Goal: Find specific page/section: Find specific page/section

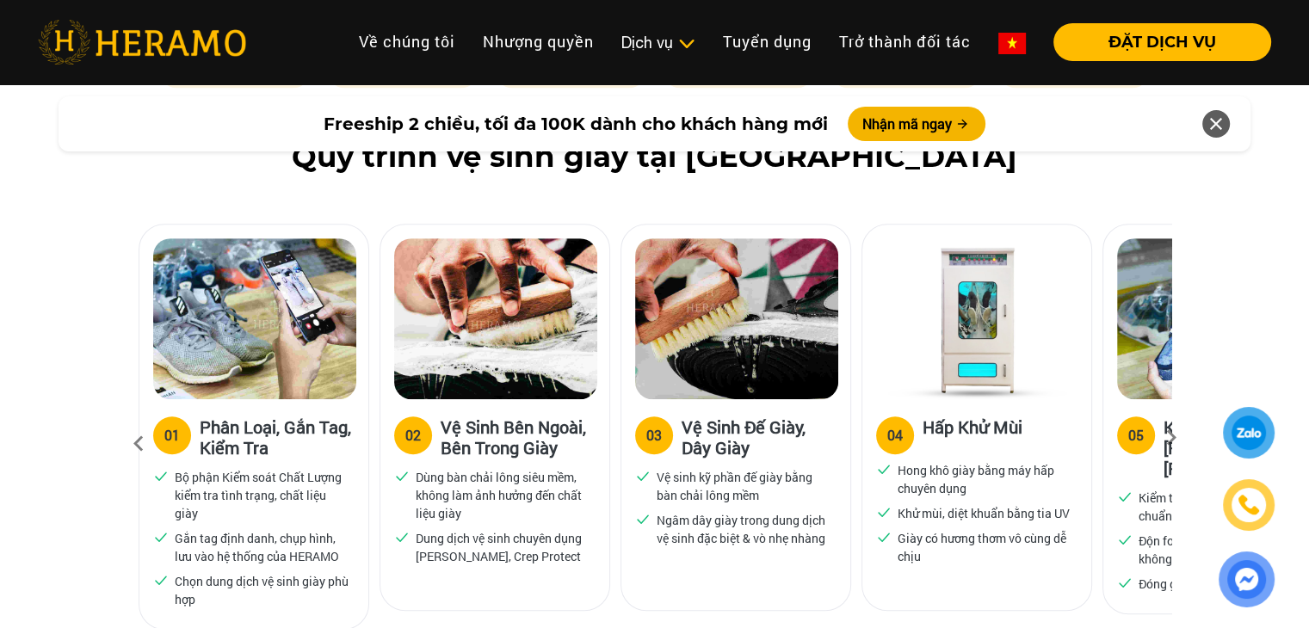
scroll to position [1033, 0]
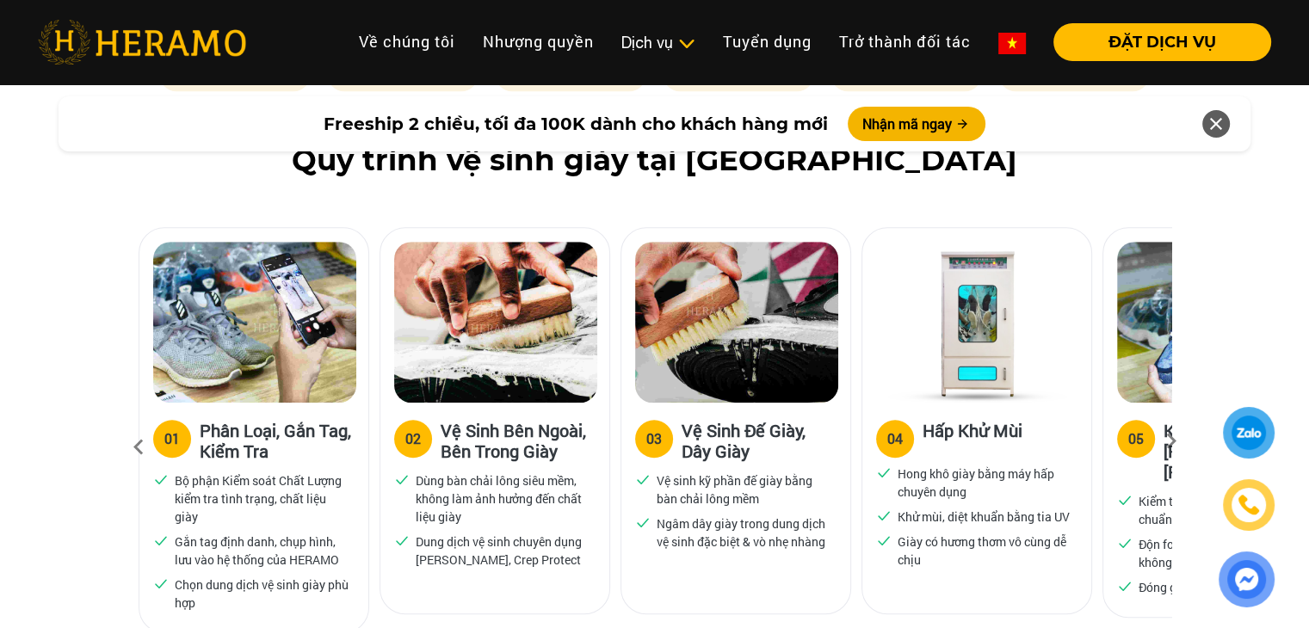
click at [1163, 442] on icon at bounding box center [1171, 447] width 31 height 11
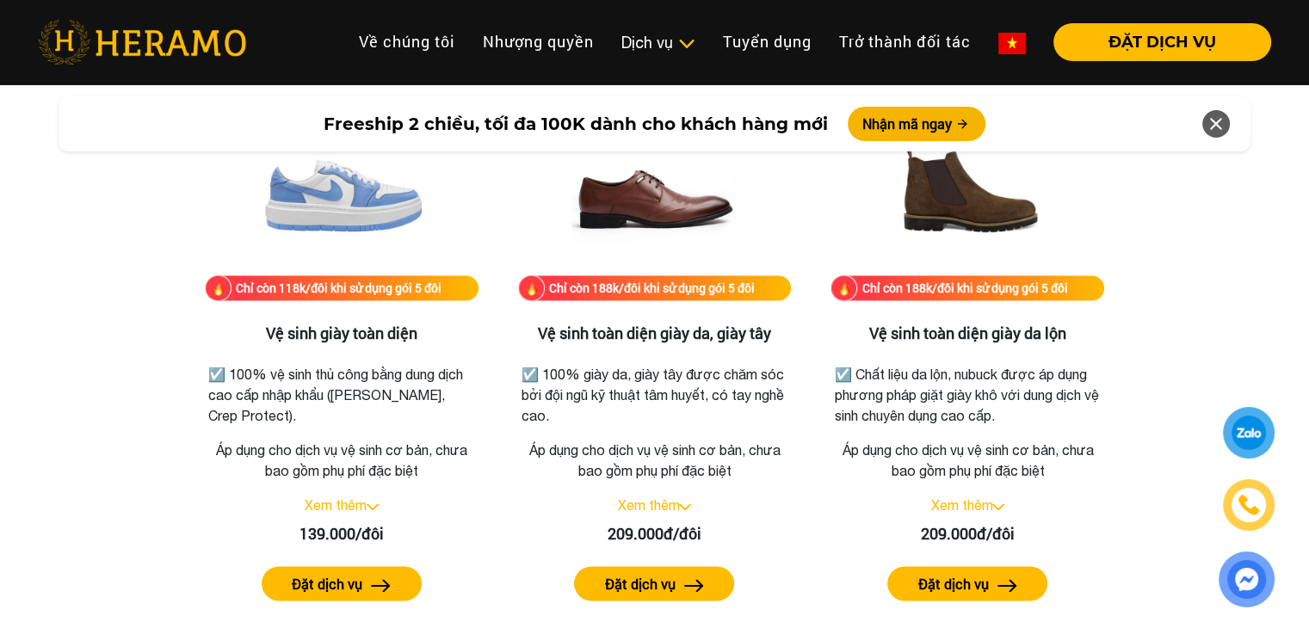
scroll to position [2324, 0]
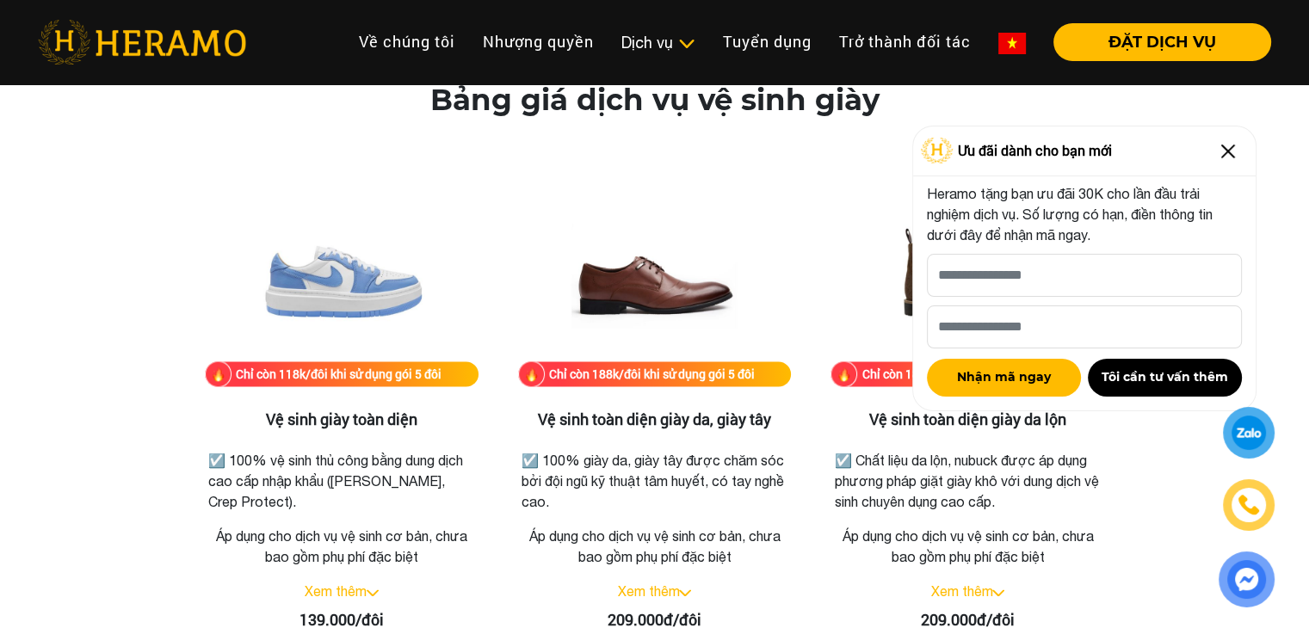
click at [1226, 144] on img at bounding box center [1229, 152] width 28 height 28
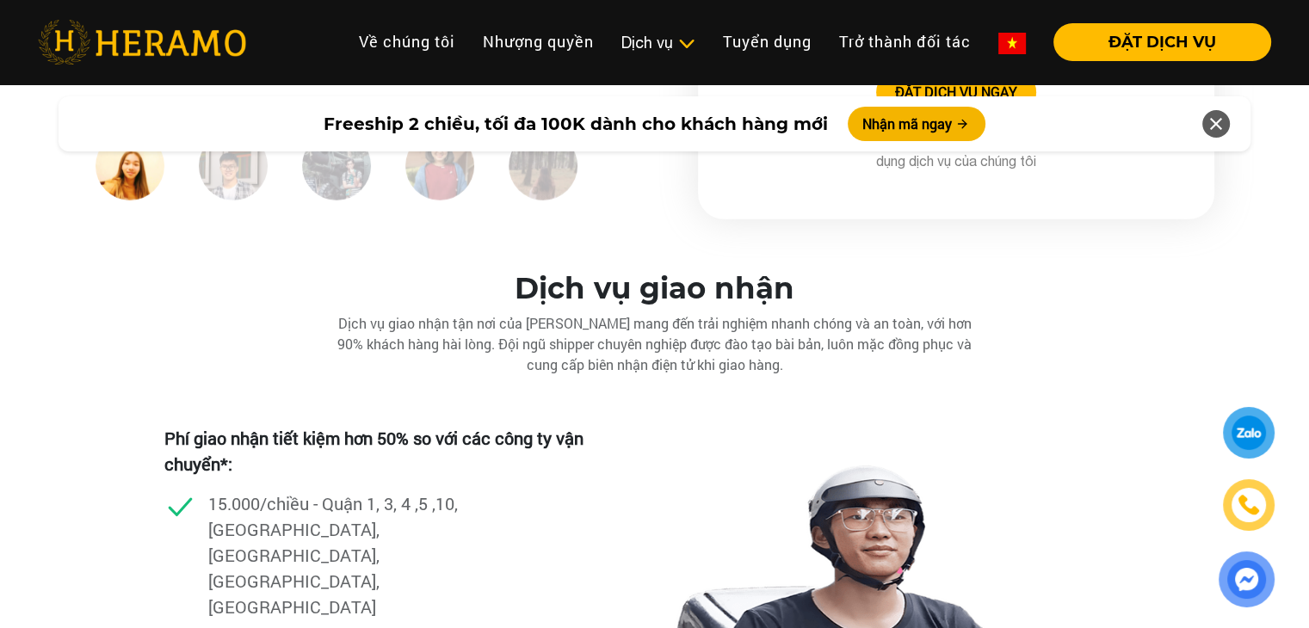
scroll to position [4649, 0]
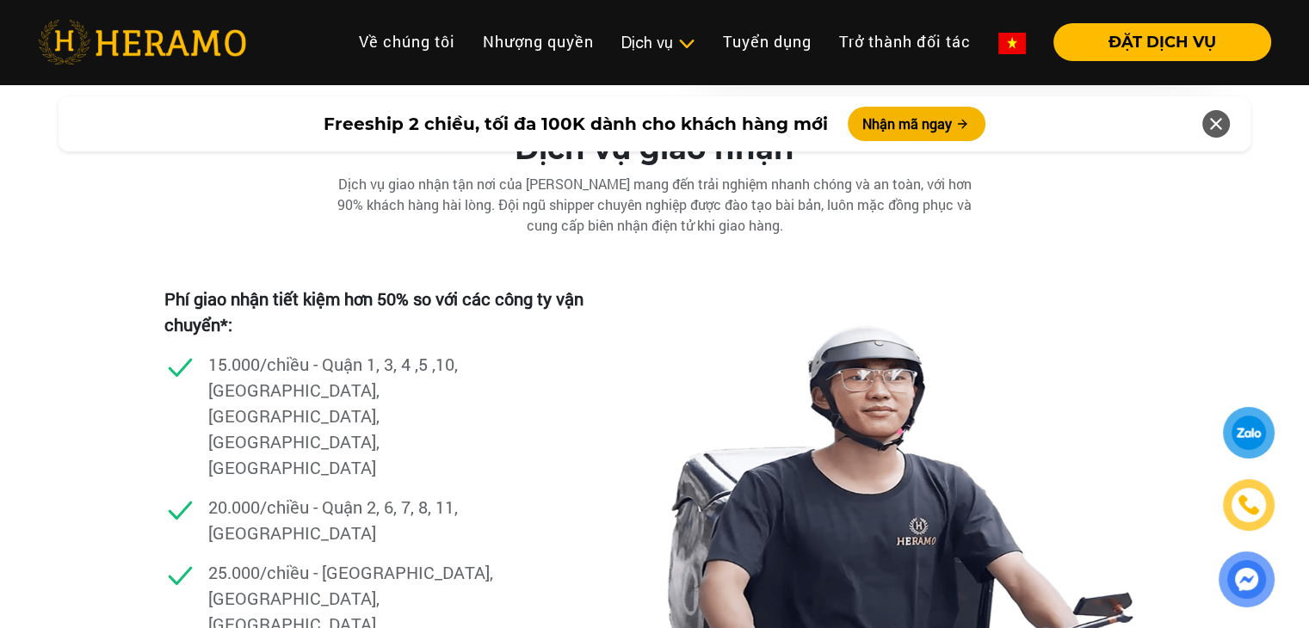
click at [523, 358] on div "15.000/chiều - Quận 1, 3, 4 ,5 ,10, [GEOGRAPHIC_DATA], [GEOGRAPHIC_DATA], [GEOG…" at bounding box center [385, 422] width 442 height 143
click at [412, 397] on p "15.000/chiều - Quận 1, 3, 4 ,5 ,10, [GEOGRAPHIC_DATA], [GEOGRAPHIC_DATA], [GEOG…" at bounding box center [354, 415] width 293 height 129
click at [327, 494] on p "20.000/chiều - Quận 2, 6, 7, 8, 11, [GEOGRAPHIC_DATA]" at bounding box center [354, 520] width 293 height 52
drag, startPoint x: 373, startPoint y: 414, endPoint x: 412, endPoint y: 414, distance: 39.6
click at [387, 414] on div "15.000/chiều - Quận 1, 3, 4 ,5 ,10, [GEOGRAPHIC_DATA], [GEOGRAPHIC_DATA], [GEOG…" at bounding box center [385, 422] width 442 height 143
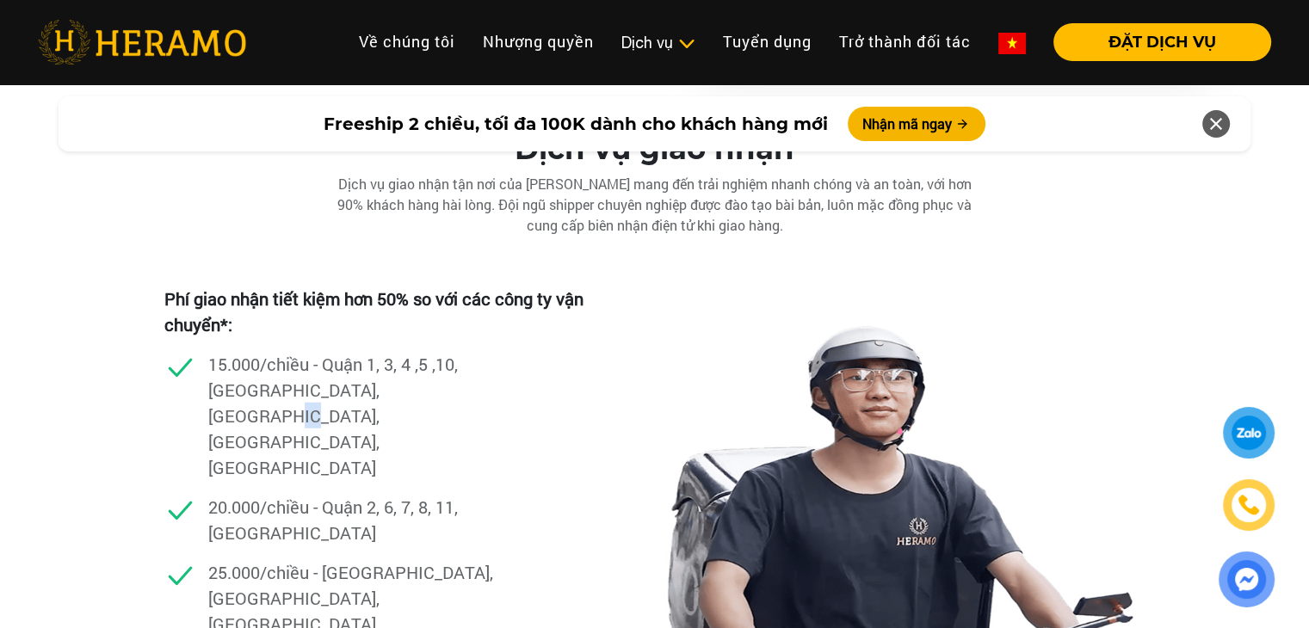
click at [417, 414] on div "15.000/chiều - Quận 1, 3, 4 ,5 ,10, [GEOGRAPHIC_DATA], [GEOGRAPHIC_DATA], [GEOG…" at bounding box center [385, 422] width 442 height 143
click at [418, 414] on div "15.000/chiều - Quận 1, 3, 4 ,5 ,10, [GEOGRAPHIC_DATA], [GEOGRAPHIC_DATA], [GEOG…" at bounding box center [385, 422] width 442 height 143
click at [278, 383] on p "15.000/chiều - Quận 1, 3, 4 ,5 ,10, [GEOGRAPHIC_DATA], [GEOGRAPHIC_DATA], [GEOG…" at bounding box center [354, 415] width 293 height 129
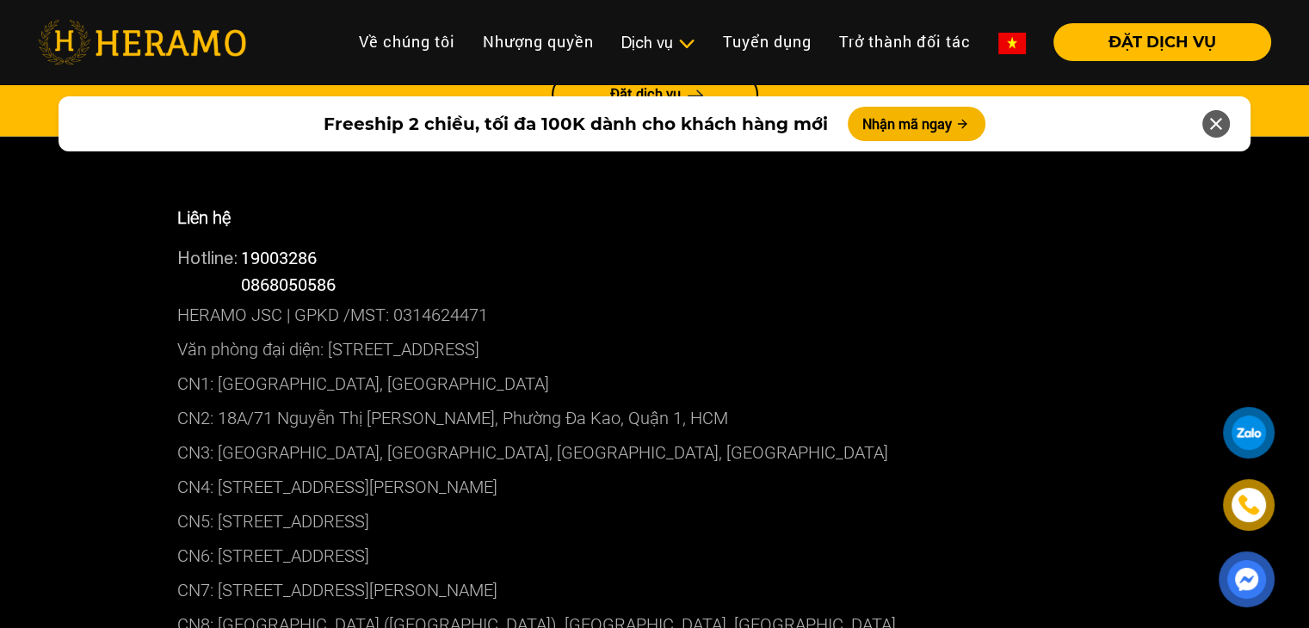
scroll to position [9556, 0]
